Goal: Communication & Community: Answer question/provide support

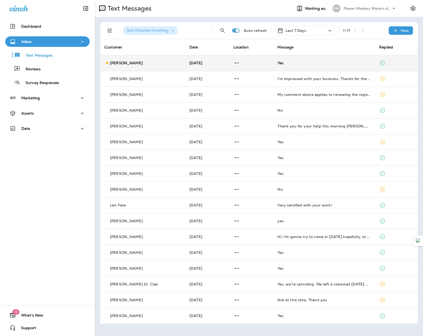
click at [354, 64] on div "Yes" at bounding box center [323, 63] width 93 height 4
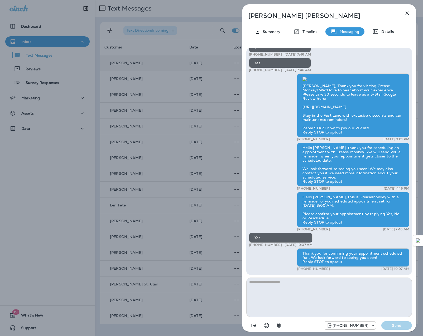
click at [407, 13] on icon "button" at bounding box center [406, 13] width 3 height 3
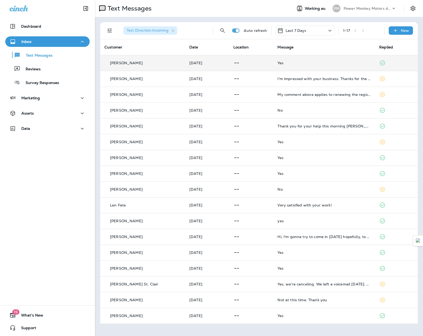
click at [188, 67] on td "[DATE]" at bounding box center [207, 63] width 44 height 16
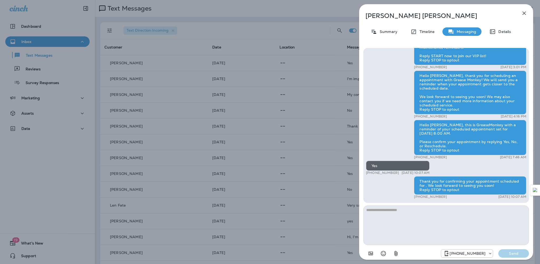
click at [422, 13] on icon "button" at bounding box center [523, 13] width 3 height 3
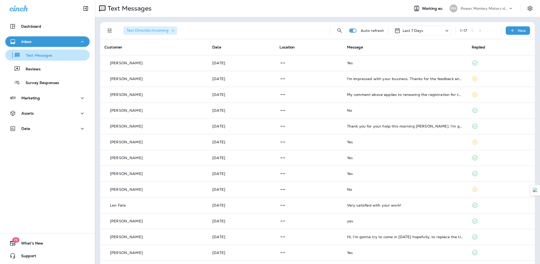
click at [42, 52] on div "Text Messages" at bounding box center [29, 55] width 45 height 8
click at [42, 57] on p "Text Messages" at bounding box center [37, 55] width 32 height 5
click at [42, 60] on button "Text Messages" at bounding box center [47, 55] width 84 height 11
click at [36, 45] on div "Inbox" at bounding box center [47, 41] width 76 height 7
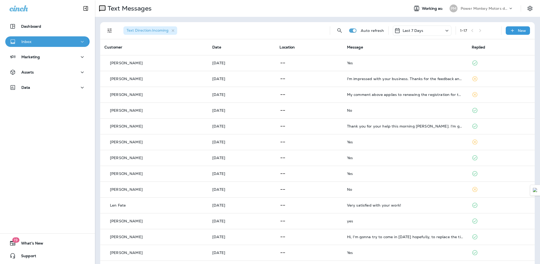
click at [35, 44] on div "Inbox" at bounding box center [47, 41] width 76 height 7
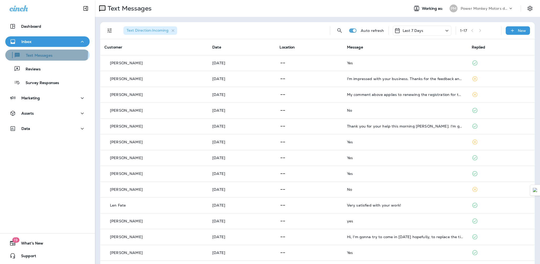
click at [37, 52] on div "Text Messages" at bounding box center [29, 55] width 45 height 8
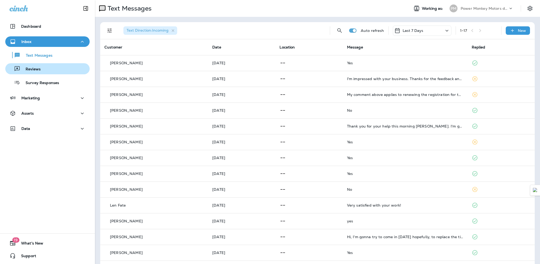
click at [41, 68] on div "Reviews" at bounding box center [47, 69] width 80 height 8
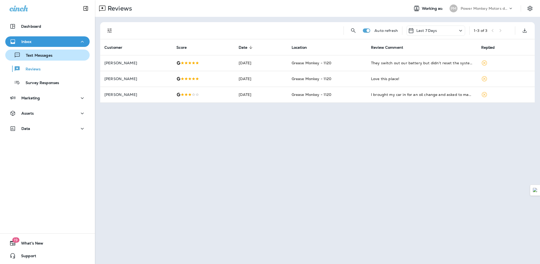
click at [42, 58] on p "Text Messages" at bounding box center [37, 55] width 32 height 5
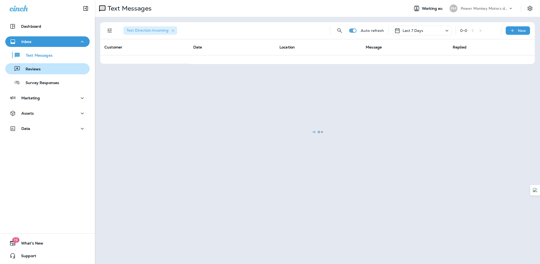
click at [41, 71] on div "Reviews" at bounding box center [47, 69] width 80 height 8
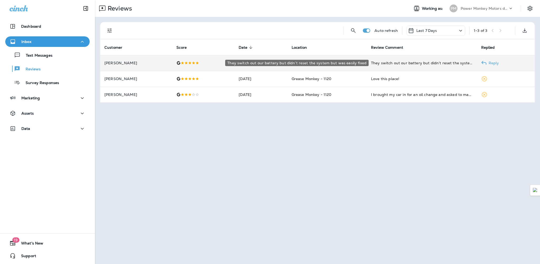
click at [395, 65] on div "They switch out our battery but didn’t reset the system but was easily fixed" at bounding box center [421, 62] width 101 height 5
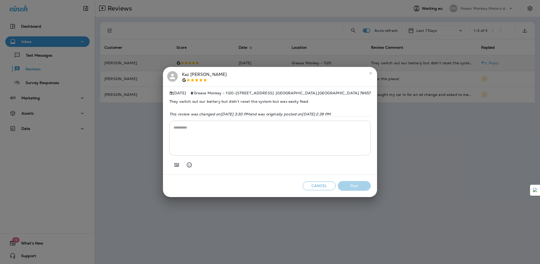
click at [373, 72] on icon "close" at bounding box center [370, 73] width 4 height 4
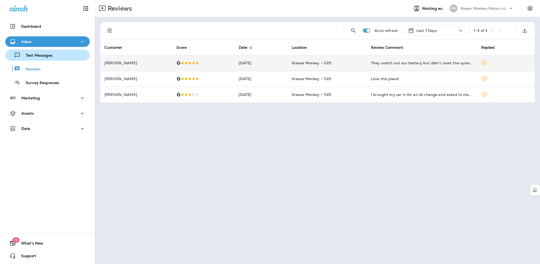
click at [41, 55] on p "Text Messages" at bounding box center [37, 55] width 32 height 5
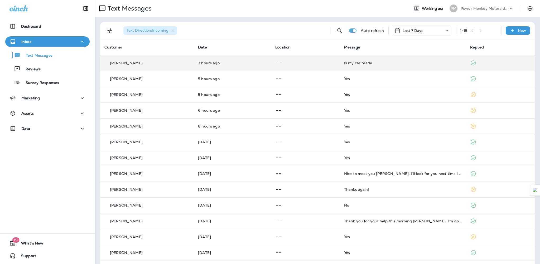
click at [422, 64] on div "Is my car ready" at bounding box center [403, 63] width 118 height 4
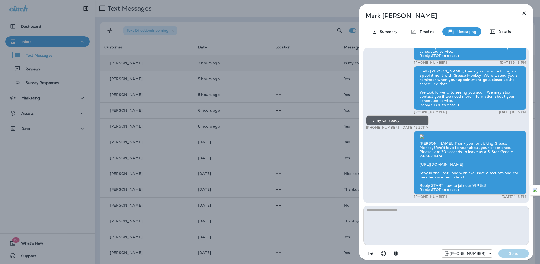
click at [422, 13] on icon "button" at bounding box center [523, 13] width 3 height 3
